Goal: Transaction & Acquisition: Purchase product/service

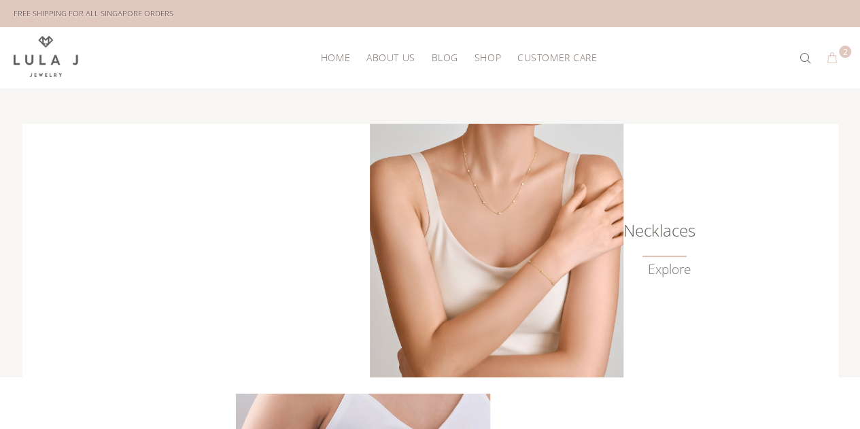
click at [834, 48] on button "2" at bounding box center [832, 59] width 24 height 22
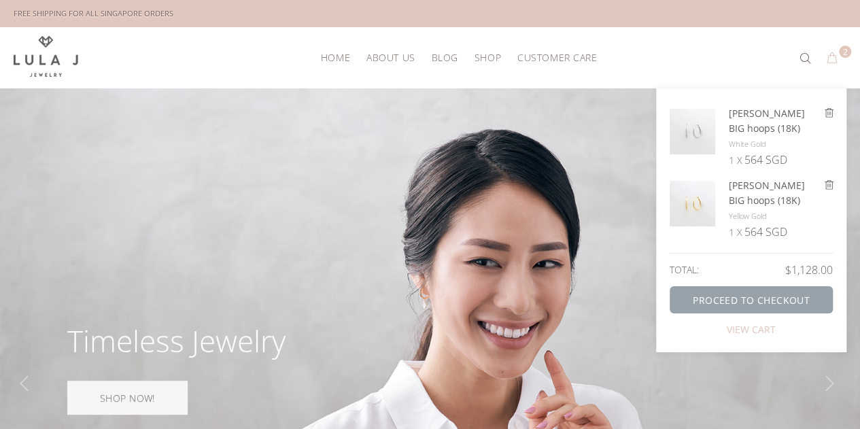
click at [737, 286] on link "PROCEED TO CHECKOUT" at bounding box center [751, 299] width 163 height 27
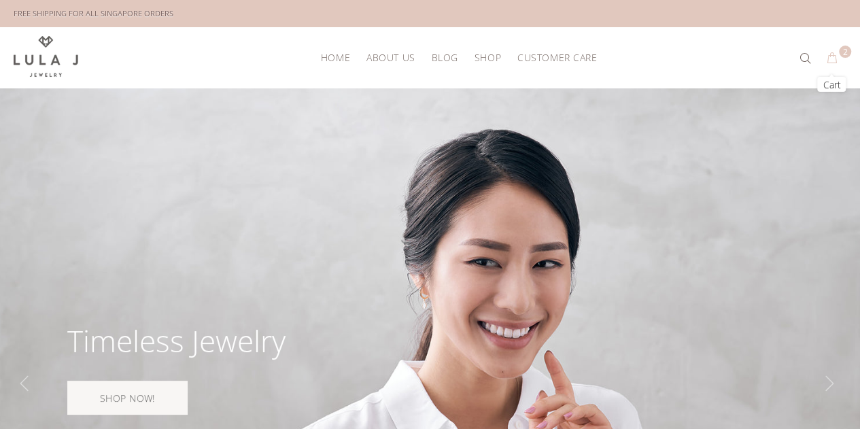
click at [830, 53] on button "2" at bounding box center [832, 59] width 24 height 22
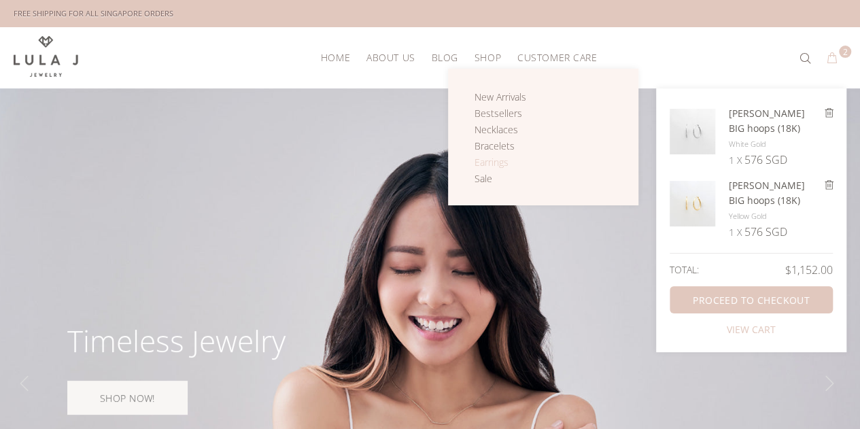
click at [502, 163] on span "Earrings" at bounding box center [492, 162] width 34 height 13
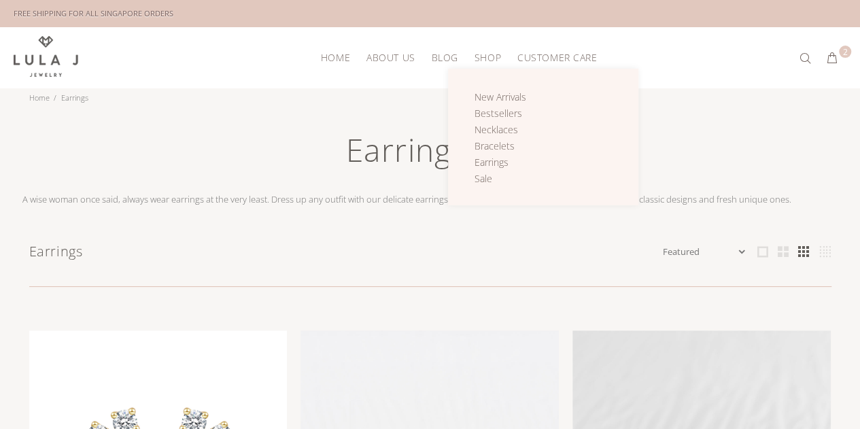
click at [486, 56] on span "Shop" at bounding box center [488, 57] width 27 height 10
click at [494, 123] on span "Necklaces" at bounding box center [497, 129] width 44 height 13
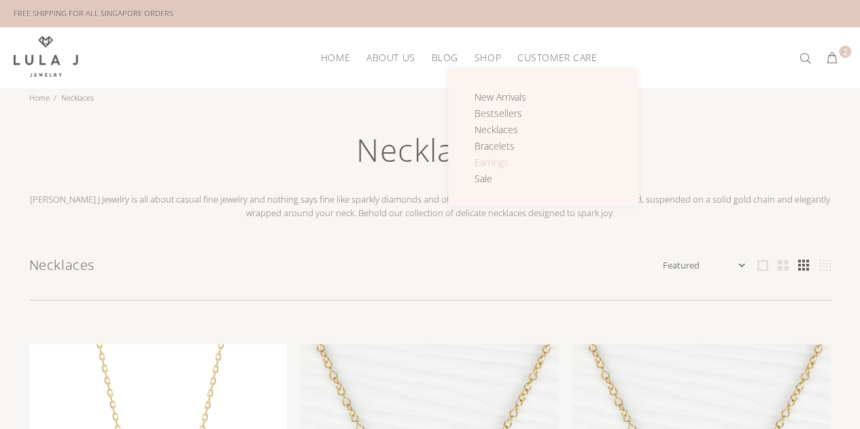
click at [496, 156] on span "Earrings" at bounding box center [492, 162] width 34 height 13
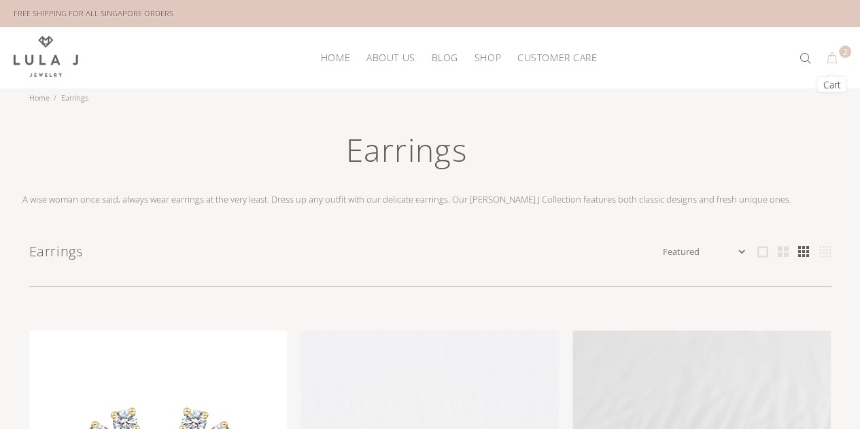
click at [831, 58] on button "2" at bounding box center [832, 59] width 24 height 22
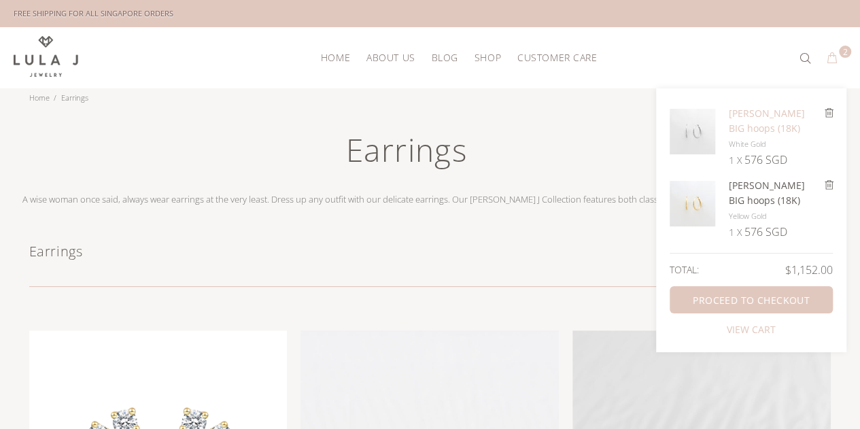
click at [706, 130] on img at bounding box center [693, 132] width 46 height 46
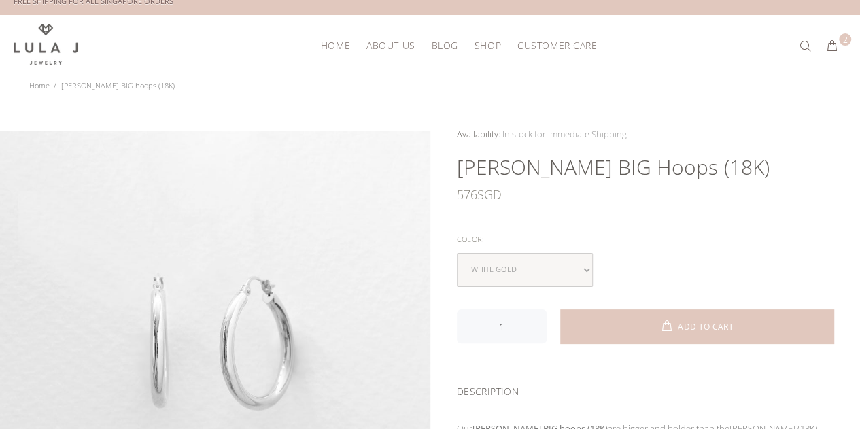
scroll to position [15, 0]
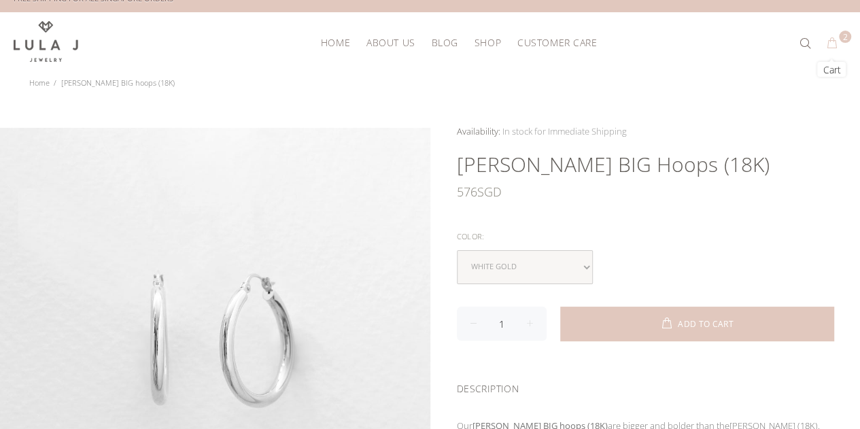
click at [837, 41] on button "2" at bounding box center [832, 44] width 24 height 22
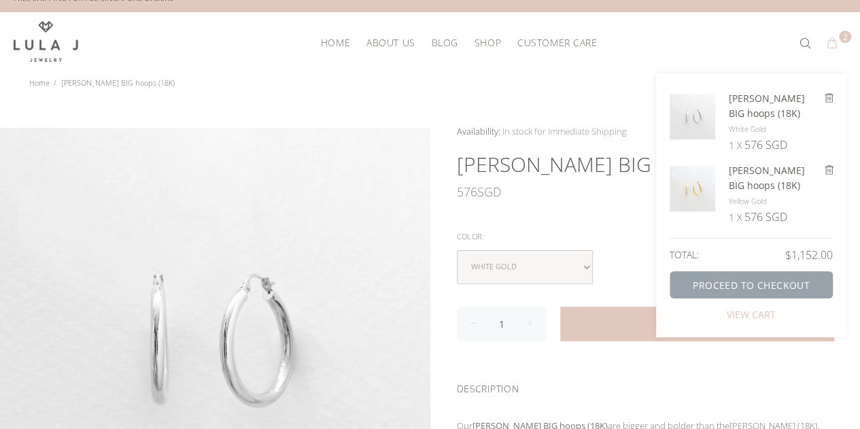
click at [767, 281] on link "PROCEED TO CHECKOUT" at bounding box center [751, 284] width 163 height 27
